Goal: Complete application form

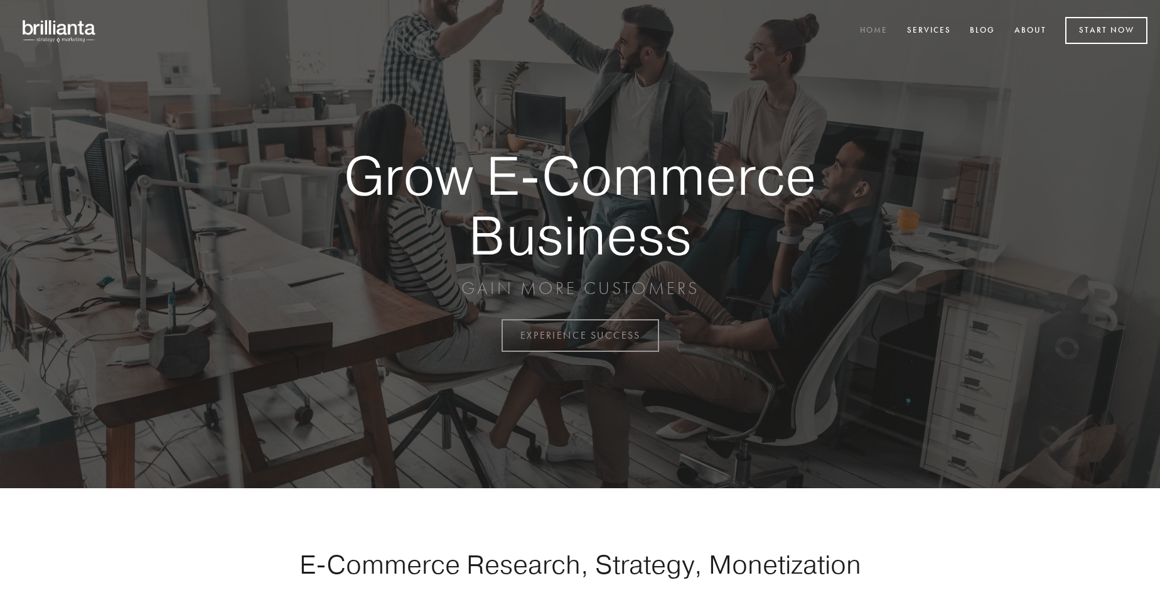
scroll to position [3291, 0]
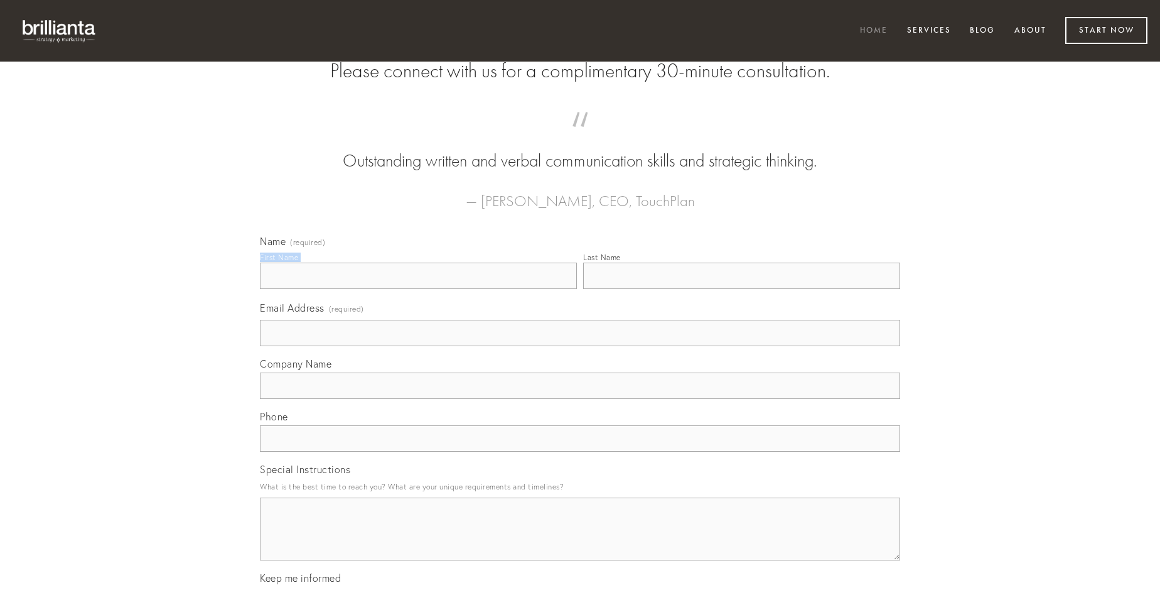
type input "[PERSON_NAME]"
click at [742, 289] on input "Last Name" at bounding box center [741, 275] width 317 height 26
type input "[PERSON_NAME]"
click at [580, 346] on input "Email Address (required)" at bounding box center [580, 333] width 640 height 26
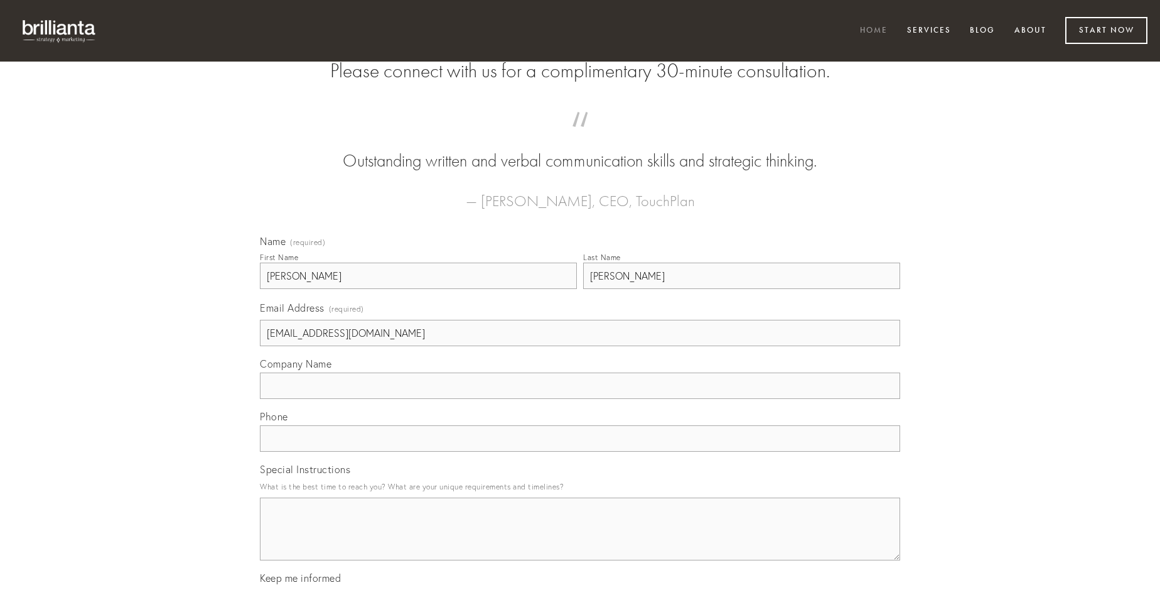
type input "[EMAIL_ADDRESS][DOMAIN_NAME]"
click at [580, 399] on input "Company Name" at bounding box center [580, 385] width 640 height 26
type input "sortitus"
click at [580, 451] on input "text" at bounding box center [580, 438] width 640 height 26
click at [580, 540] on textarea "Special Instructions" at bounding box center [580, 528] width 640 height 63
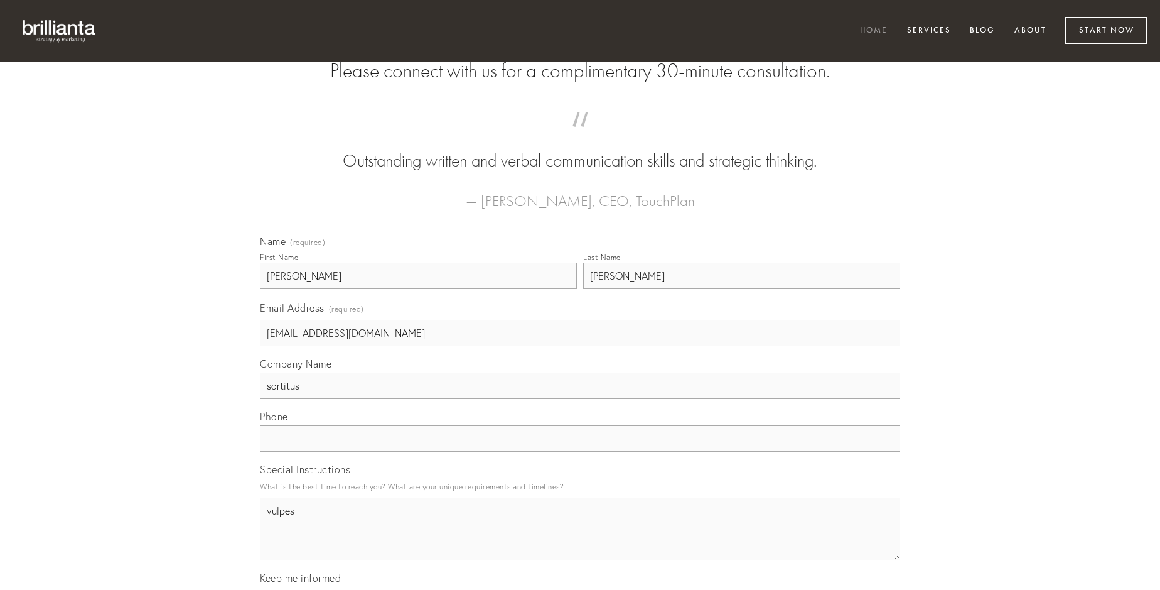
type textarea "vulpes"
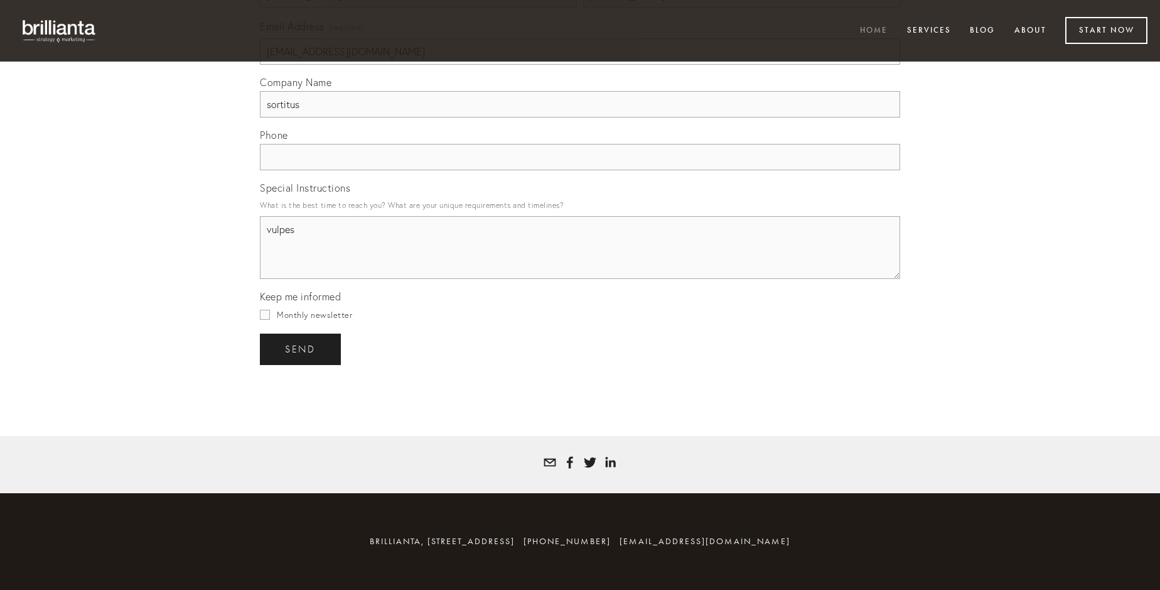
click at [301, 348] on span "send" at bounding box center [300, 348] width 31 height 11
